Goal: Use online tool/utility: Utilize a website feature to perform a specific function

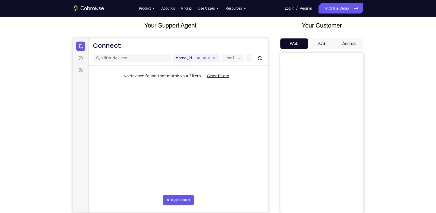
scroll to position [29, 0]
click at [343, 39] on button "Android" at bounding box center [350, 44] width 28 height 10
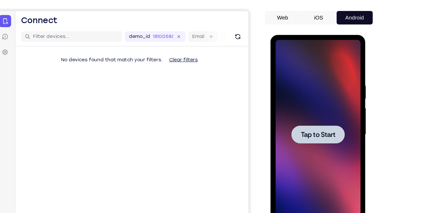
scroll to position [0, 0]
click at [315, 109] on span "Tap to Start" at bounding box center [307, 111] width 26 height 5
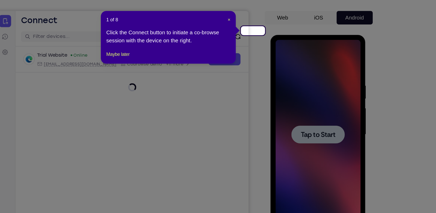
click at [331, 100] on icon at bounding box center [220, 106] width 441 height 213
click at [252, 44] on header "1 of 8 ×" at bounding box center [206, 45] width 95 height 5
click at [253, 44] on span "×" at bounding box center [253, 45] width 2 height 4
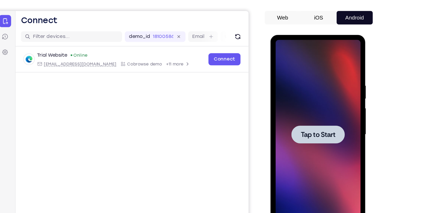
click at [284, 103] on div at bounding box center [307, 111] width 65 height 145
click at [311, 115] on div at bounding box center [307, 111] width 41 height 14
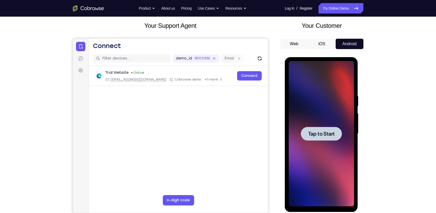
click at [324, 154] on div at bounding box center [321, 133] width 65 height 145
click at [316, 133] on span "Tap to Start" at bounding box center [321, 133] width 26 height 5
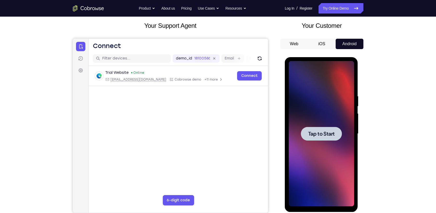
click at [316, 133] on span "Tap to Start" at bounding box center [321, 133] width 26 height 5
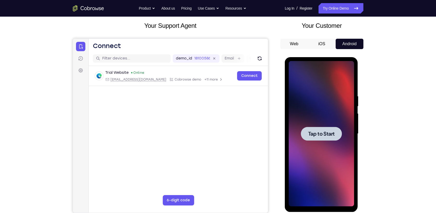
click at [316, 133] on span "Tap to Start" at bounding box center [321, 133] width 26 height 5
click at [334, 97] on div at bounding box center [321, 133] width 65 height 145
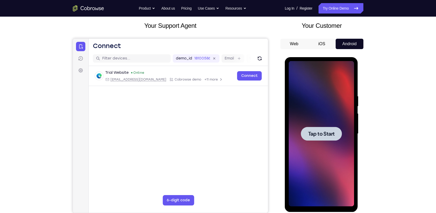
click at [334, 97] on div at bounding box center [321, 133] width 65 height 145
drag, startPoint x: 334, startPoint y: 97, endPoint x: 329, endPoint y: 117, distance: 21.0
click at [329, 117] on div at bounding box center [321, 133] width 65 height 145
click at [337, 6] on link "Try Online Demo" at bounding box center [341, 8] width 45 height 10
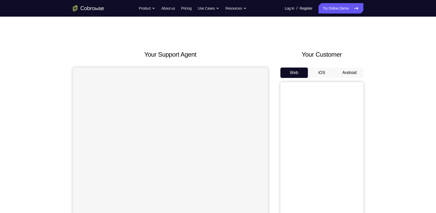
click at [351, 67] on button "Android" at bounding box center [350, 72] width 28 height 10
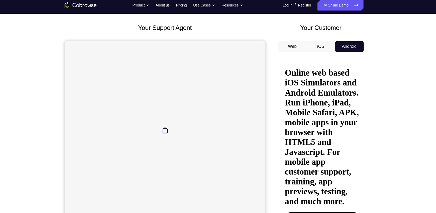
scroll to position [24, 0]
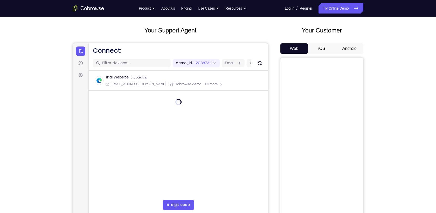
click at [353, 43] on button "Android" at bounding box center [350, 48] width 28 height 10
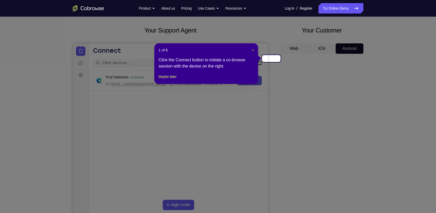
click at [254, 48] on span "×" at bounding box center [253, 50] width 2 height 4
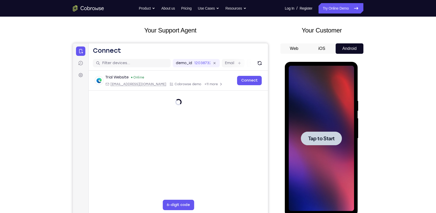
click at [319, 136] on span "Tap to Start" at bounding box center [321, 138] width 26 height 5
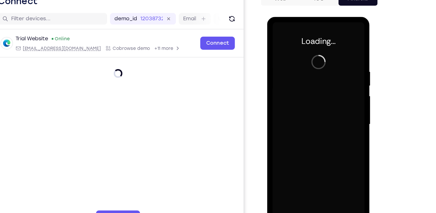
scroll to position [24, 0]
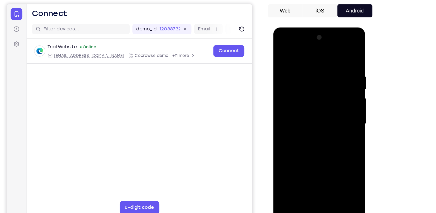
click at [309, 172] on div at bounding box center [309, 103] width 65 height 145
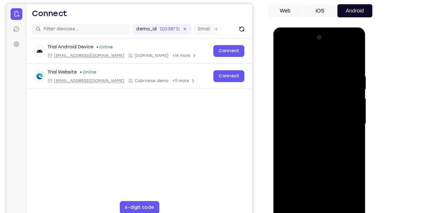
click at [333, 147] on div at bounding box center [309, 103] width 65 height 145
click at [298, 51] on div at bounding box center [309, 103] width 65 height 145
click at [330, 103] on div at bounding box center [309, 103] width 65 height 145
click at [305, 113] on div at bounding box center [309, 103] width 65 height 145
click at [313, 95] on div at bounding box center [309, 103] width 65 height 145
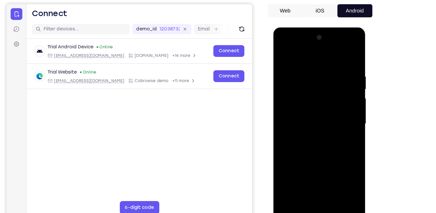
click at [309, 95] on div at bounding box center [309, 103] width 65 height 145
click at [299, 103] on div at bounding box center [309, 103] width 65 height 145
click at [312, 121] on div at bounding box center [309, 103] width 65 height 145
click at [308, 121] on div at bounding box center [309, 103] width 65 height 145
click at [309, 124] on div at bounding box center [309, 103] width 65 height 145
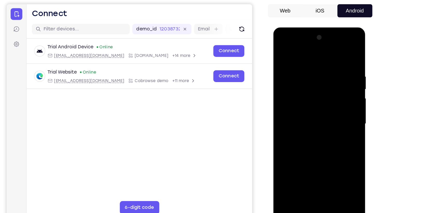
click at [337, 163] on div at bounding box center [309, 103] width 65 height 145
click at [325, 165] on div at bounding box center [309, 103] width 65 height 145
click at [306, 132] on div at bounding box center [309, 103] width 65 height 145
click at [304, 98] on div at bounding box center [309, 103] width 65 height 145
click at [339, 154] on div at bounding box center [309, 103] width 65 height 145
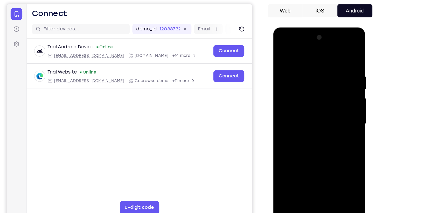
click at [339, 154] on div at bounding box center [309, 103] width 65 height 145
click at [282, 53] on div at bounding box center [309, 103] width 65 height 145
click at [305, 64] on div at bounding box center [309, 103] width 65 height 145
click at [336, 52] on div at bounding box center [309, 103] width 65 height 145
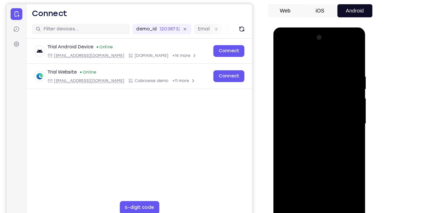
drag, startPoint x: 337, startPoint y: 60, endPoint x: 301, endPoint y: 57, distance: 36.2
click at [301, 57] on div at bounding box center [309, 103] width 65 height 145
click at [302, 65] on div at bounding box center [309, 103] width 65 height 145
click at [337, 54] on div at bounding box center [309, 103] width 65 height 145
click at [332, 166] on div at bounding box center [309, 103] width 65 height 145
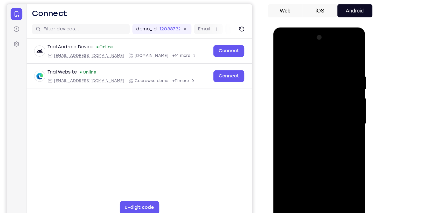
click at [287, 162] on div at bounding box center [309, 103] width 65 height 145
click at [285, 163] on div at bounding box center [309, 103] width 65 height 145
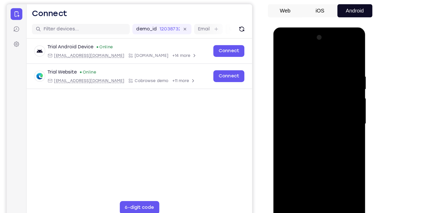
drag, startPoint x: 309, startPoint y: 57, endPoint x: 308, endPoint y: 148, distance: 91.9
click at [308, 148] on div at bounding box center [309, 103] width 65 height 145
click at [340, 165] on div at bounding box center [309, 103] width 65 height 145
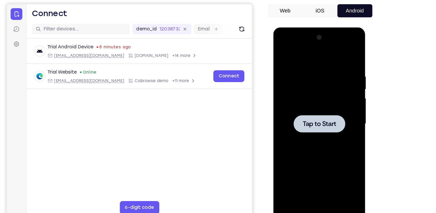
click at [303, 96] on div at bounding box center [309, 103] width 65 height 145
